Goal: Transaction & Acquisition: Obtain resource

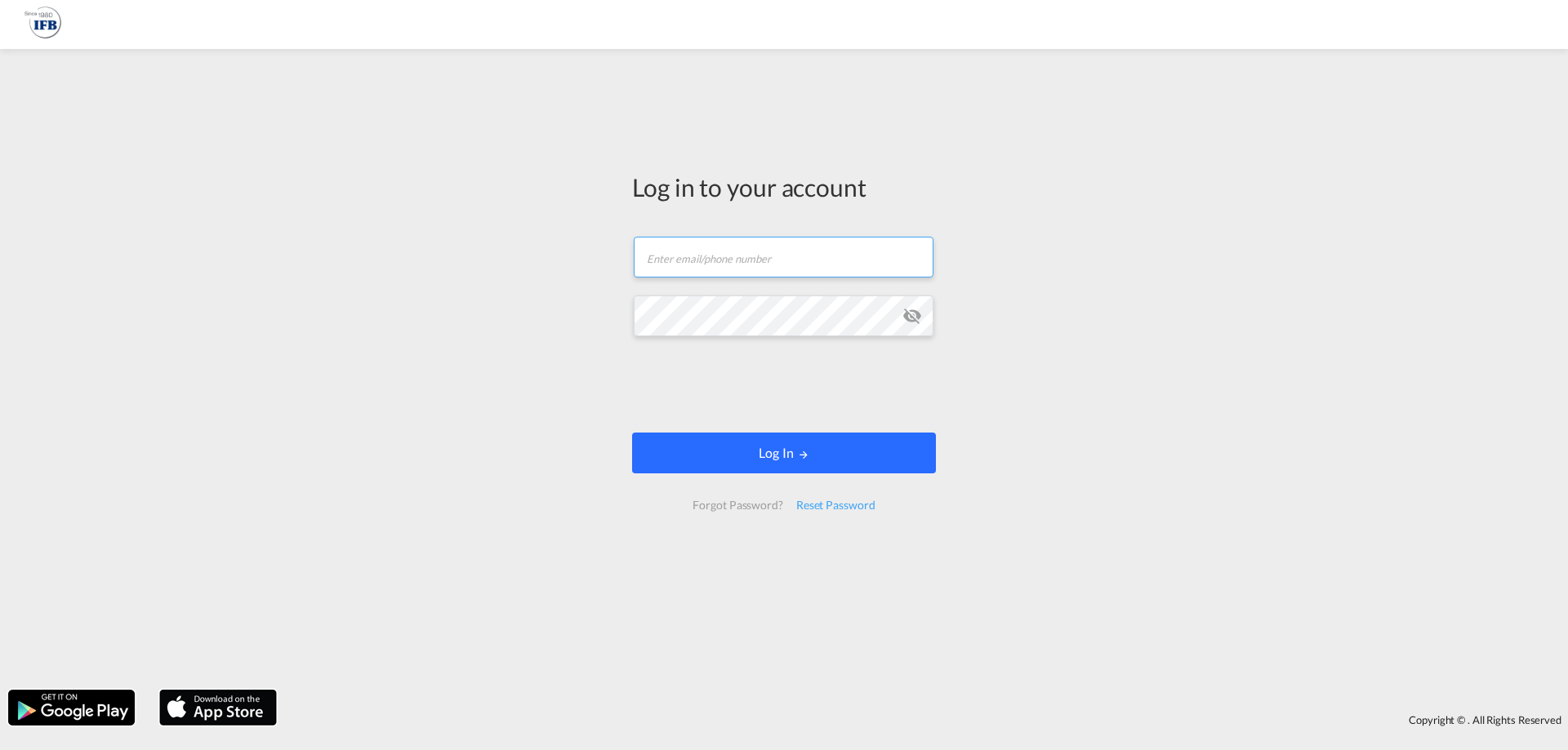
type input "s.lequeux@france-ifbgroup.net"
click at [761, 447] on button "Log In" at bounding box center [784, 453] width 304 height 41
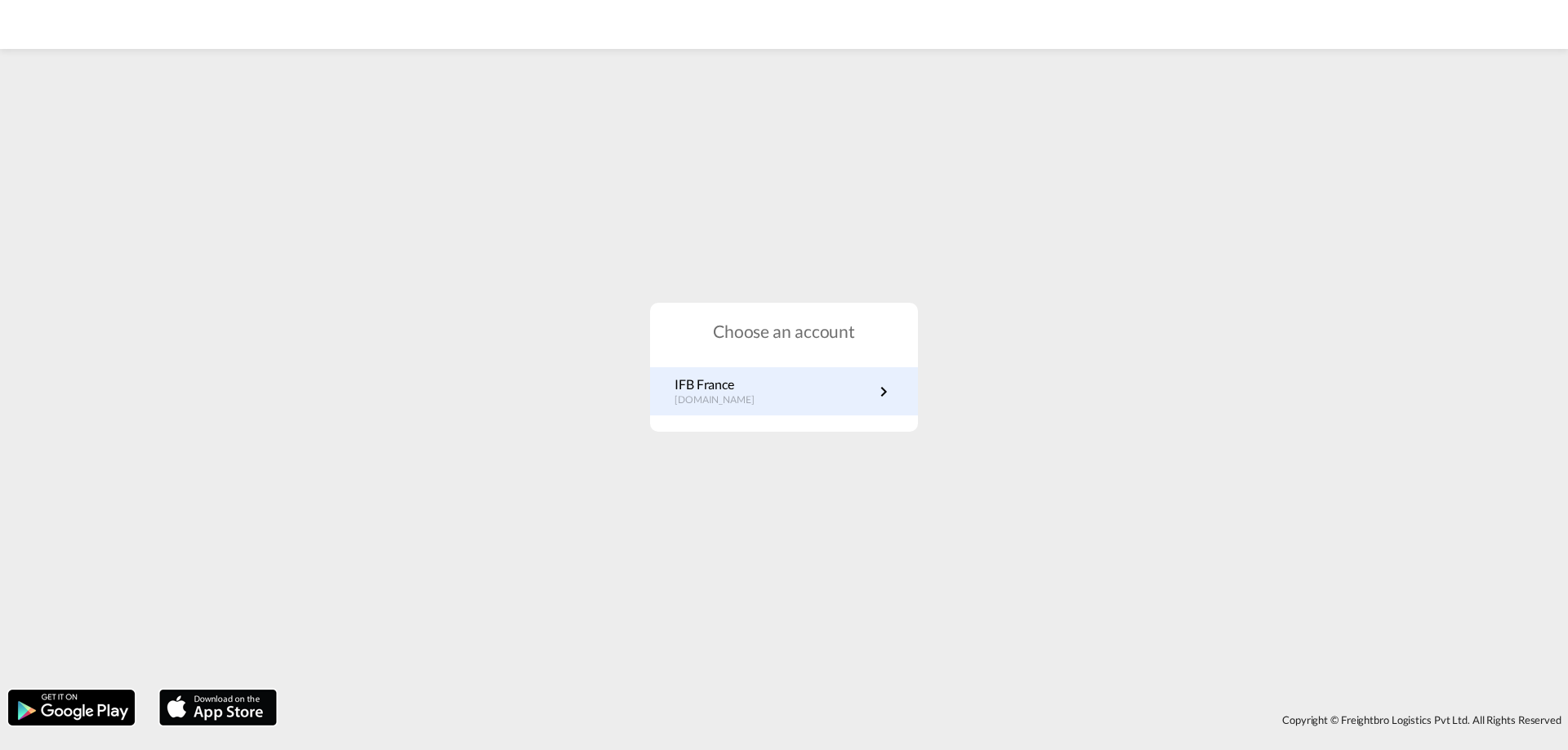
click at [783, 396] on link "IFB France fr.portal.ifb.com" at bounding box center [784, 391] width 218 height 32
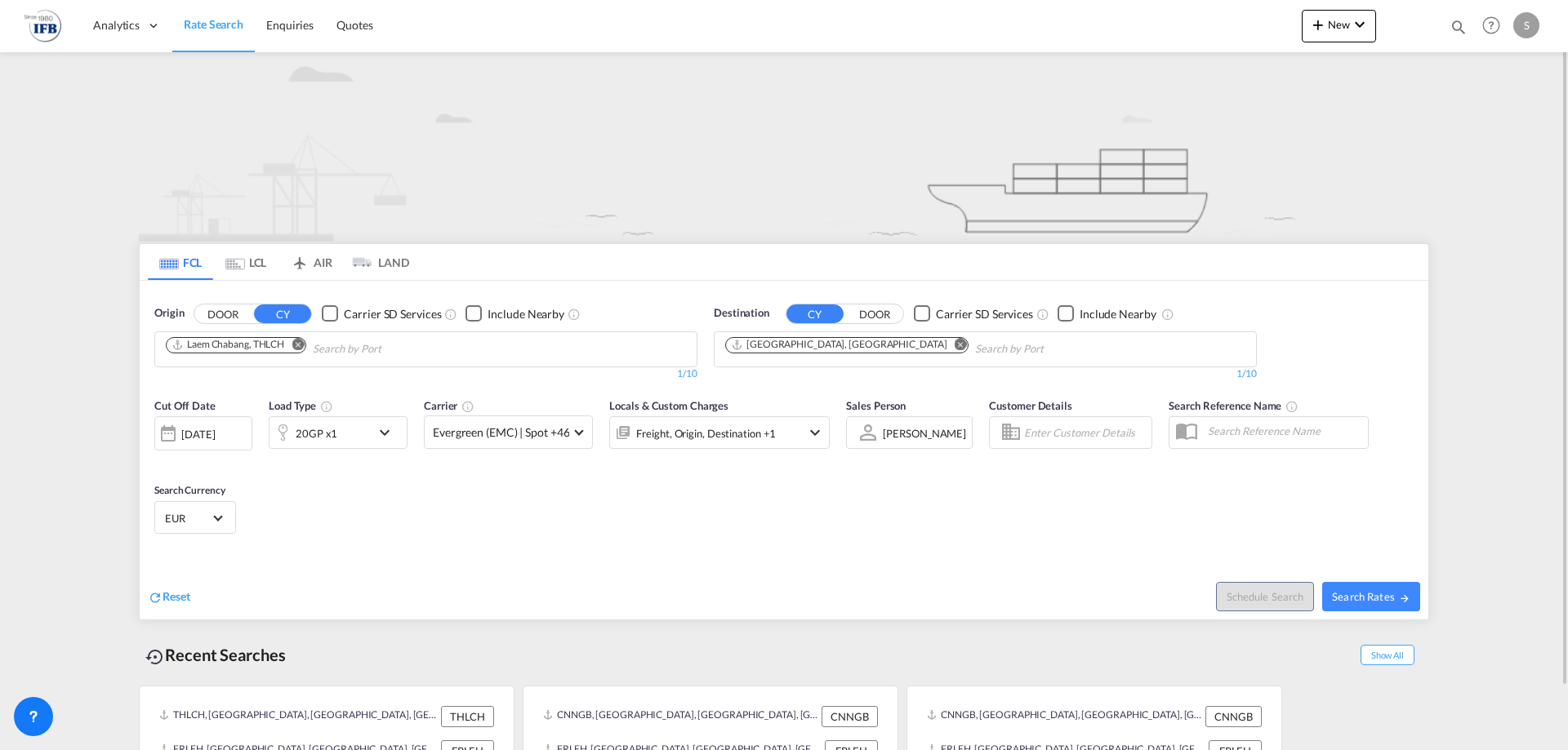
click at [300, 344] on md-icon "Remove" at bounding box center [297, 344] width 12 height 12
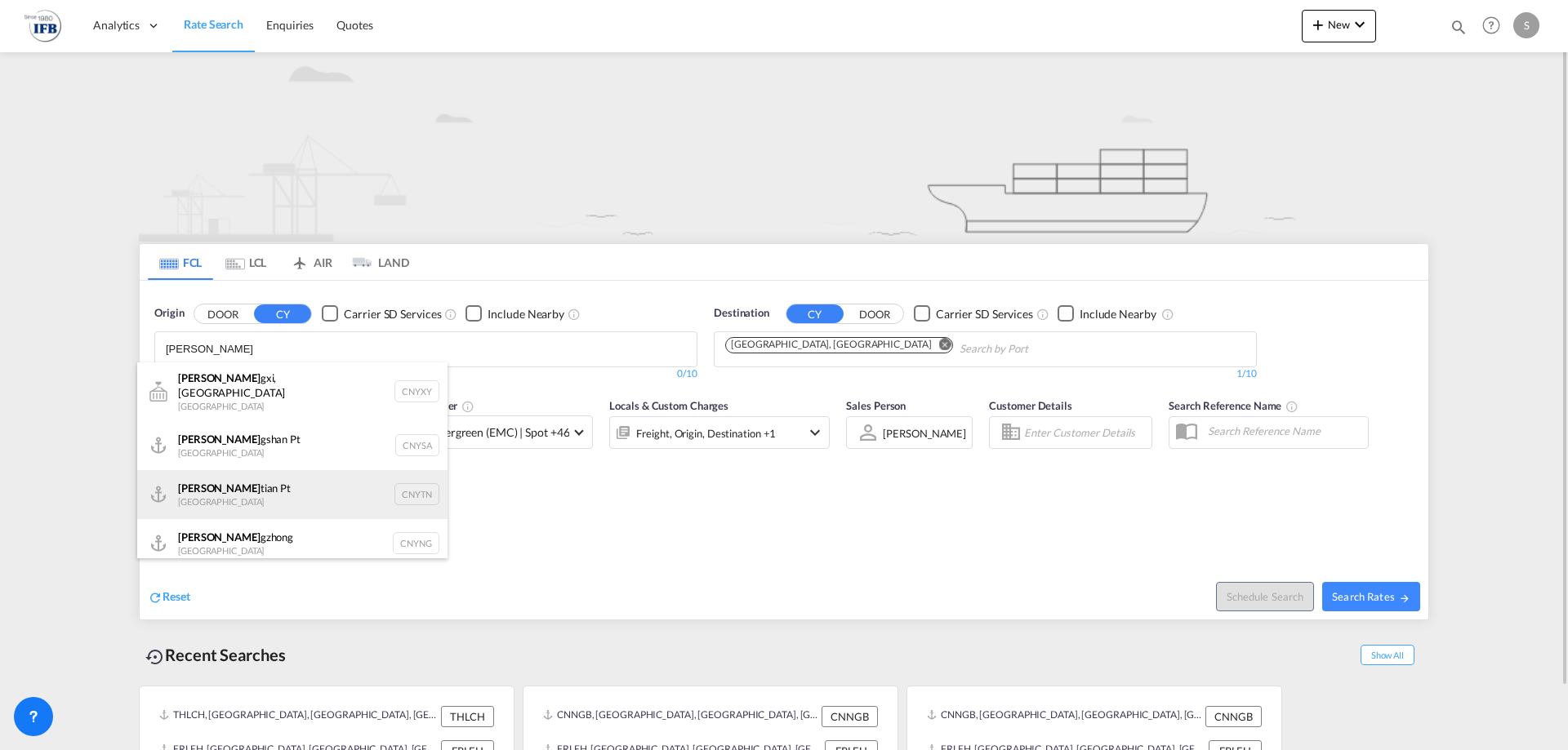
type input "[PERSON_NAME]"
click at [240, 473] on div "[PERSON_NAME] Pt China CNYTN" at bounding box center [292, 494] width 310 height 49
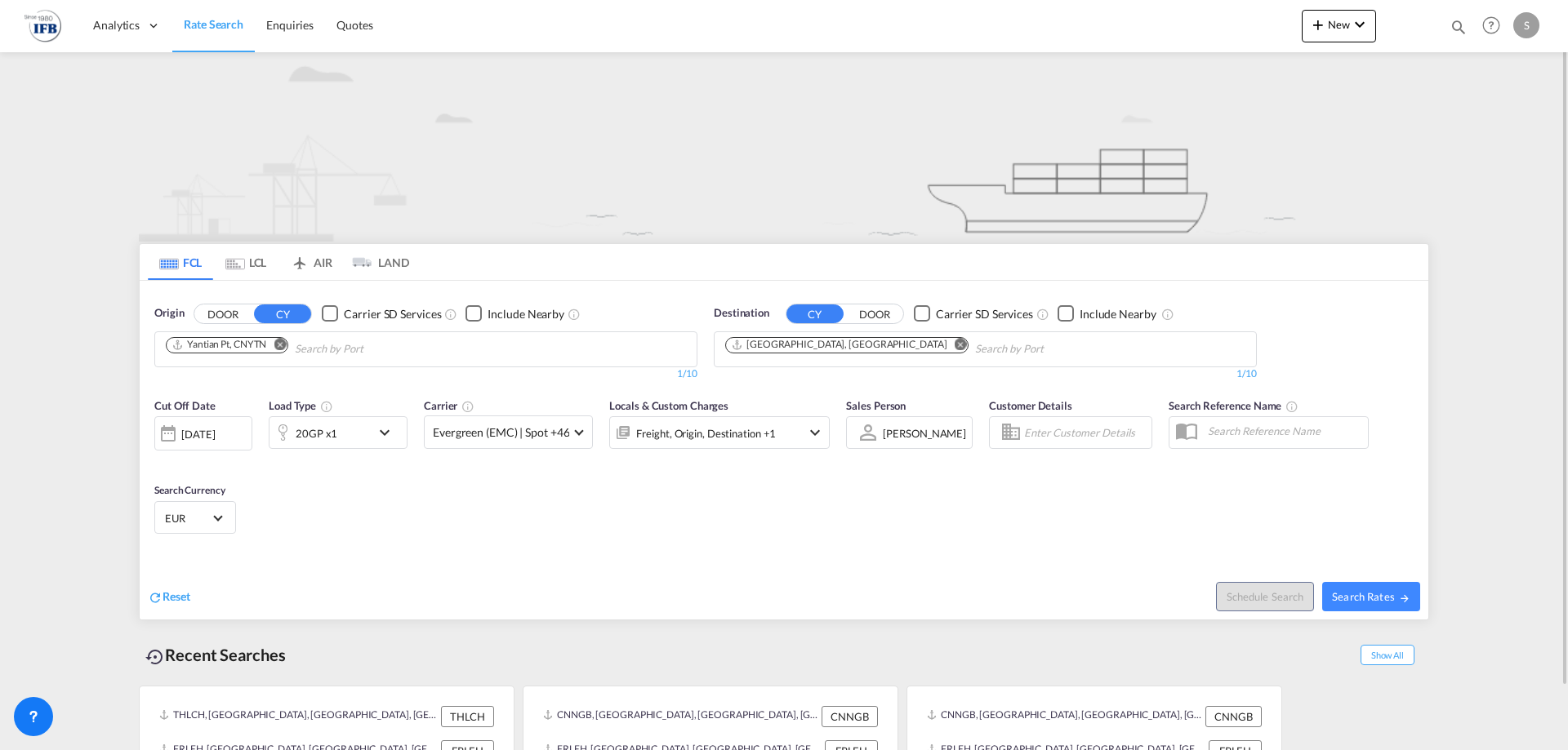
click at [373, 439] on div "20GP x1" at bounding box center [337, 433] width 139 height 33
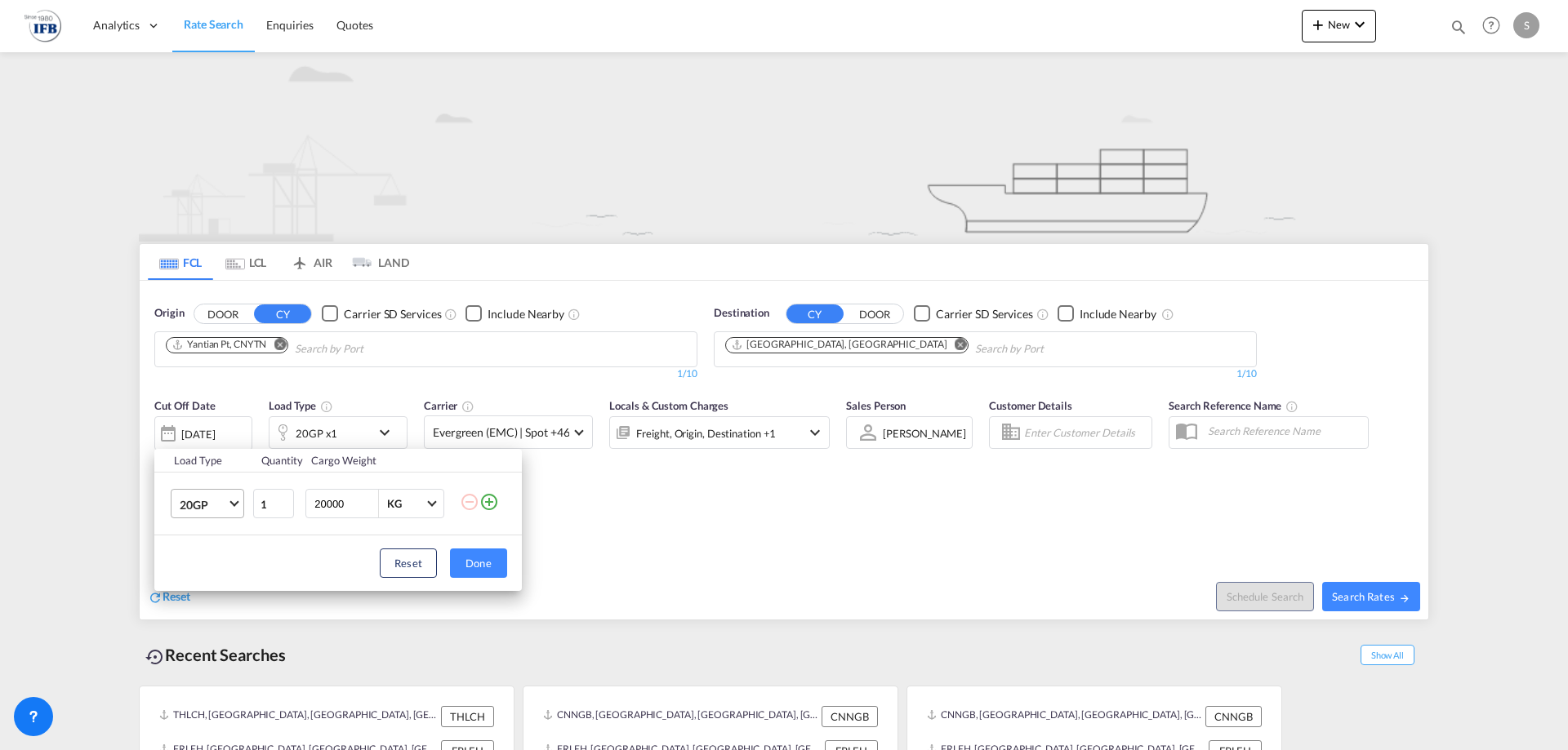
click at [217, 502] on span "20GP" at bounding box center [203, 505] width 47 height 16
click at [209, 589] on div "40HC" at bounding box center [195, 582] width 31 height 16
click at [467, 572] on button "Done" at bounding box center [479, 563] width 57 height 30
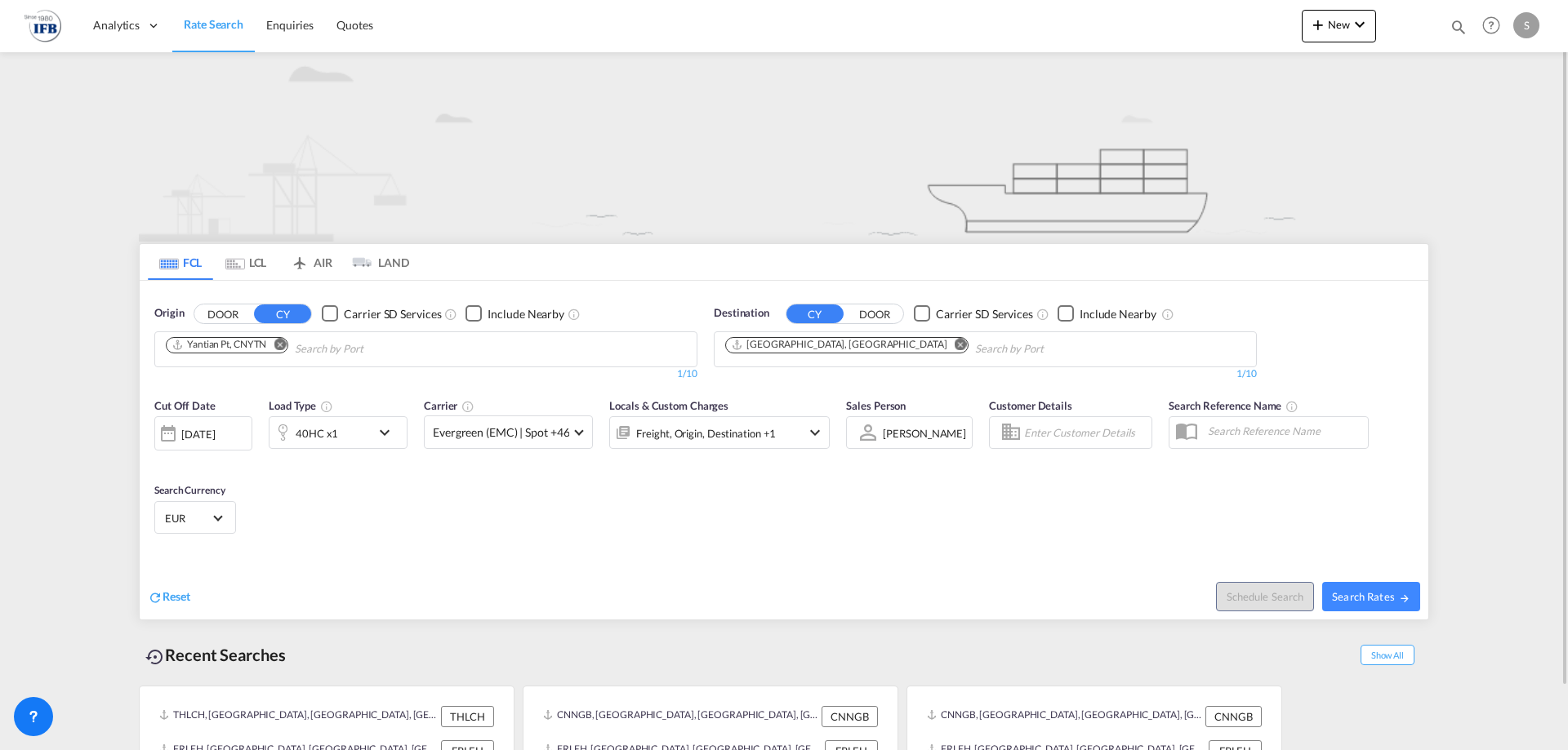
click at [204, 429] on div "[DATE]" at bounding box center [197, 434] width 34 height 14
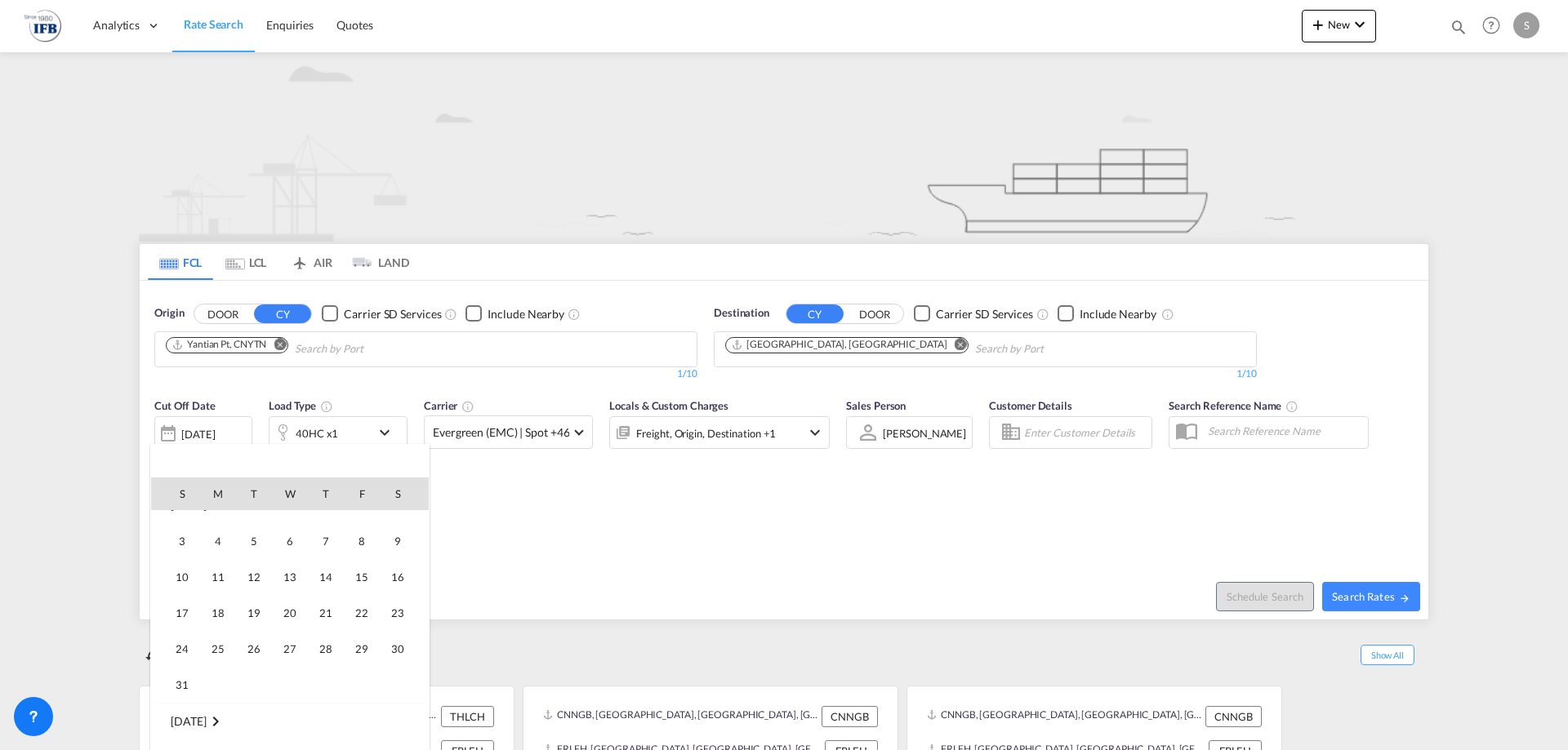
scroll to position [240, 0]
click at [397, 579] on span "16" at bounding box center [398, 577] width 33 height 33
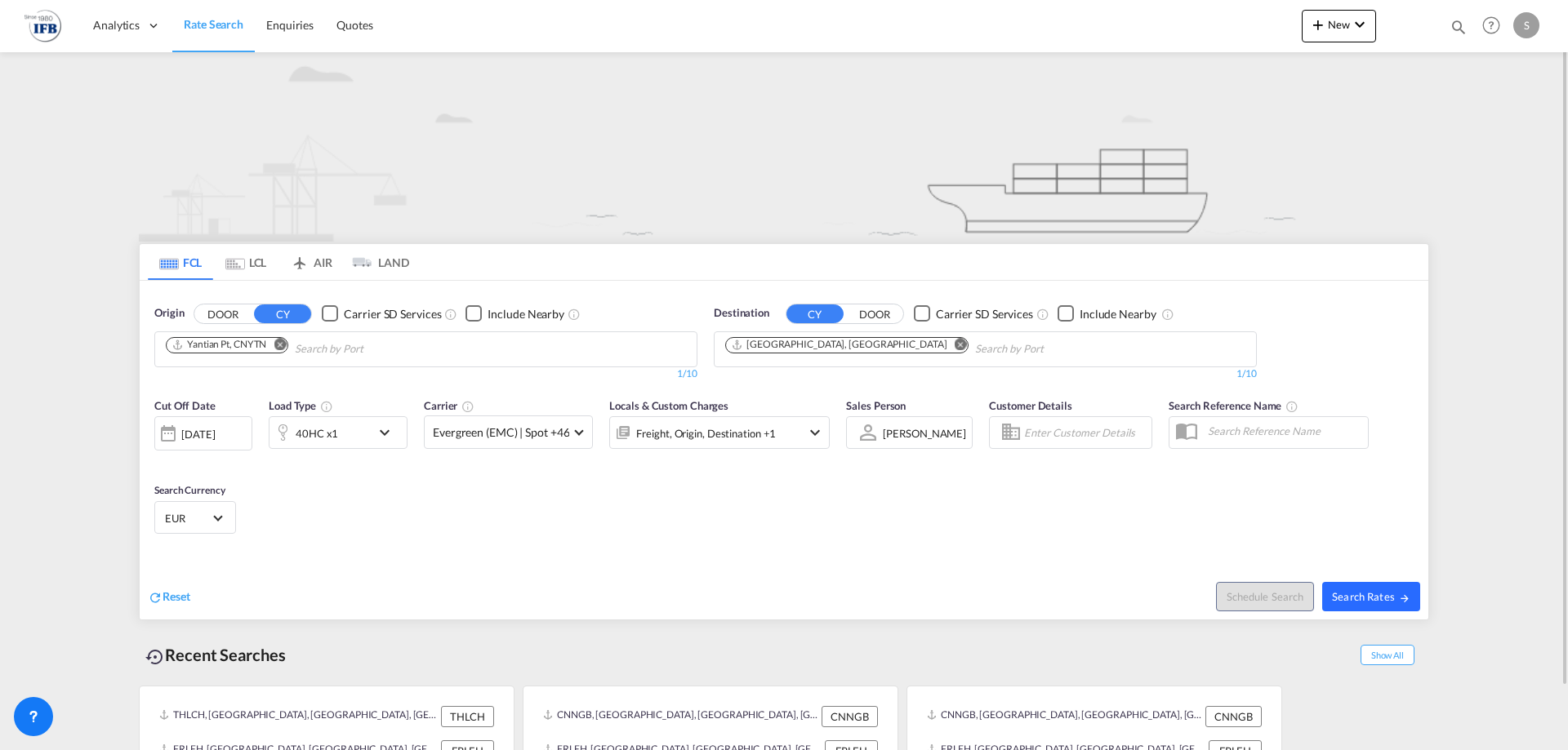
click at [1380, 598] on span "Search Rates" at bounding box center [1371, 597] width 79 height 13
type input "CNYTN to FRLEH / [DATE]"
